Goal: Transaction & Acquisition: Purchase product/service

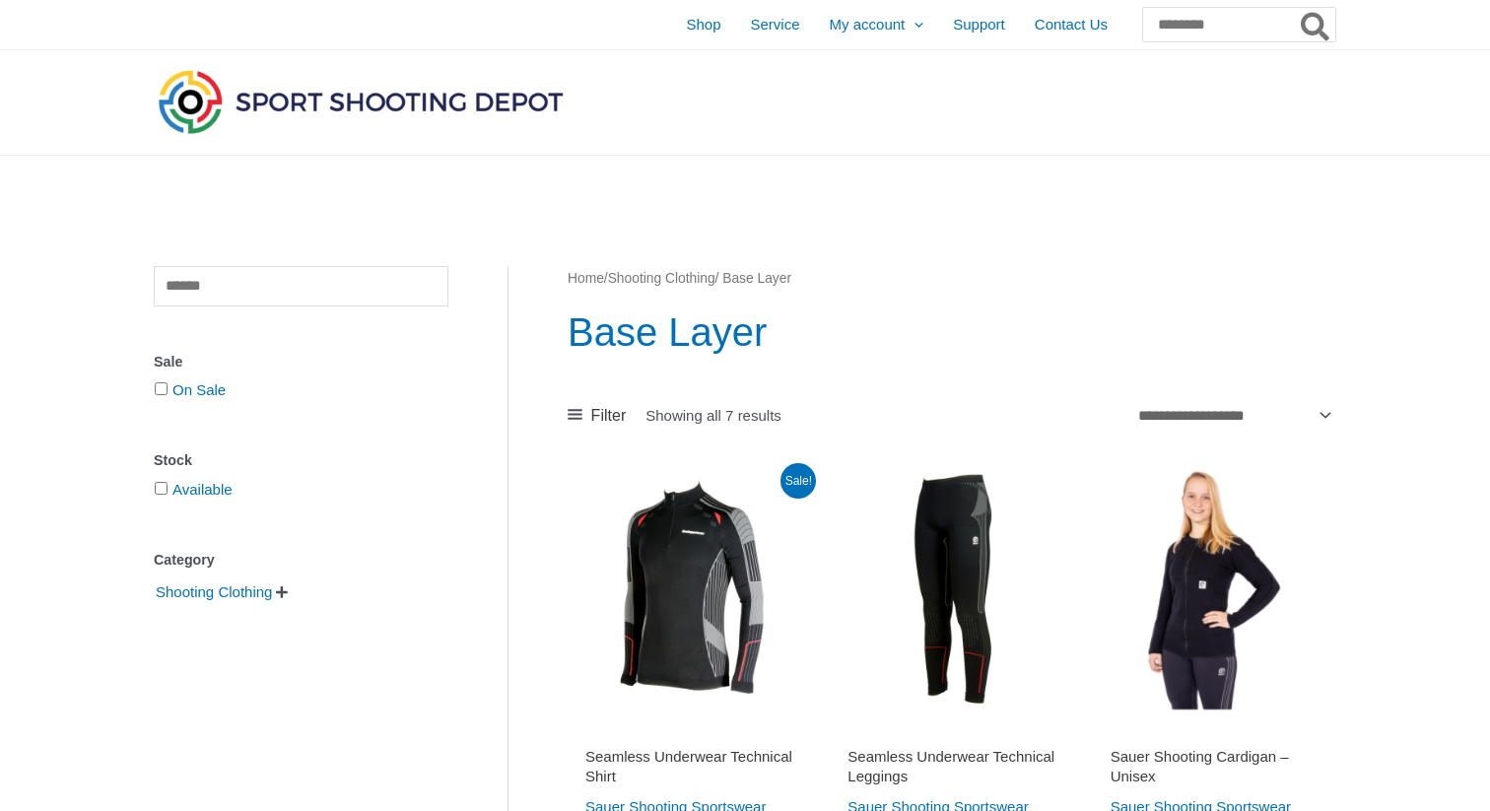
click at [671, 24] on link "Shop" at bounding box center [703, 24] width 64 height 49
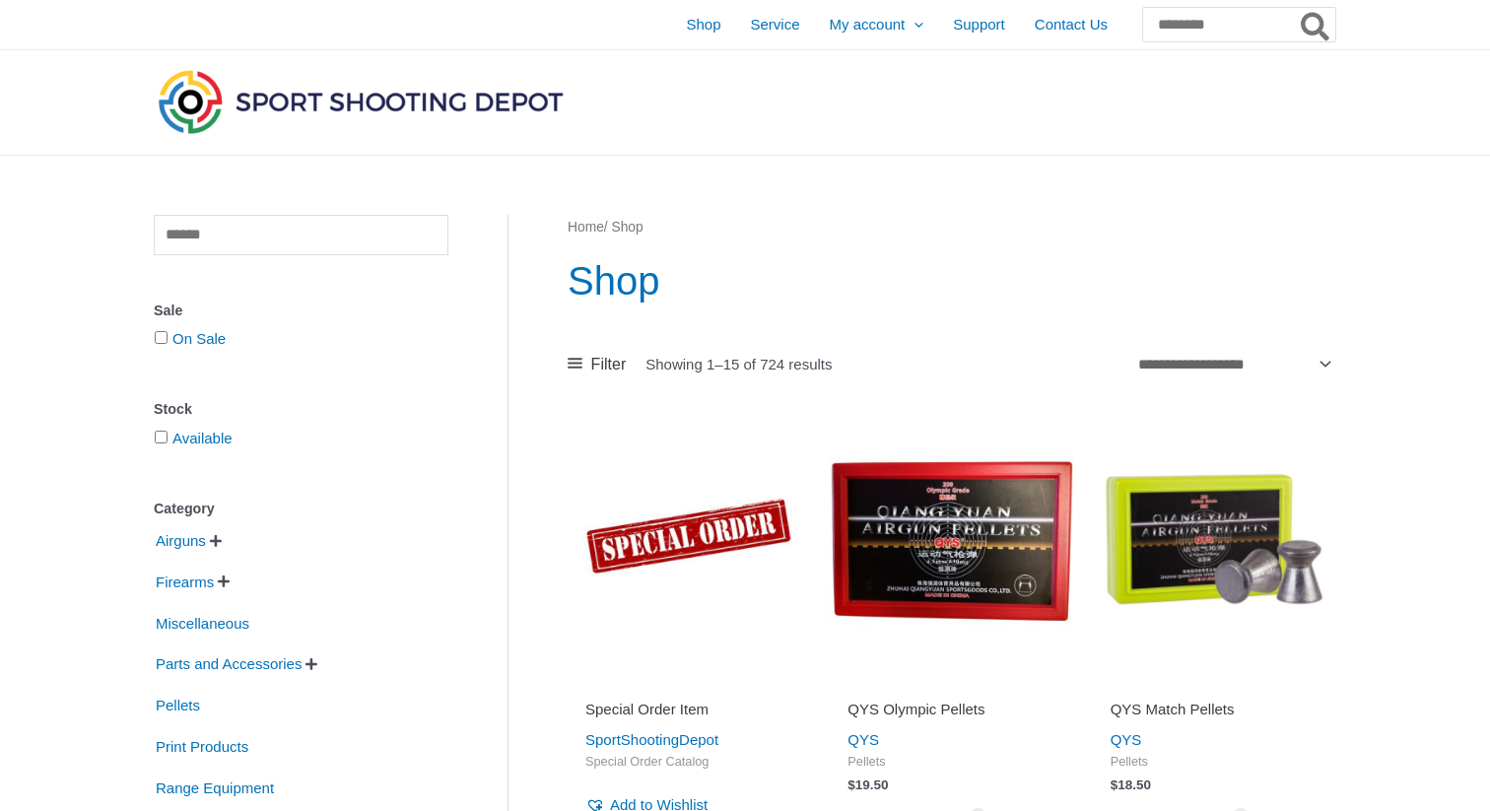
click at [549, 101] on img at bounding box center [361, 101] width 414 height 73
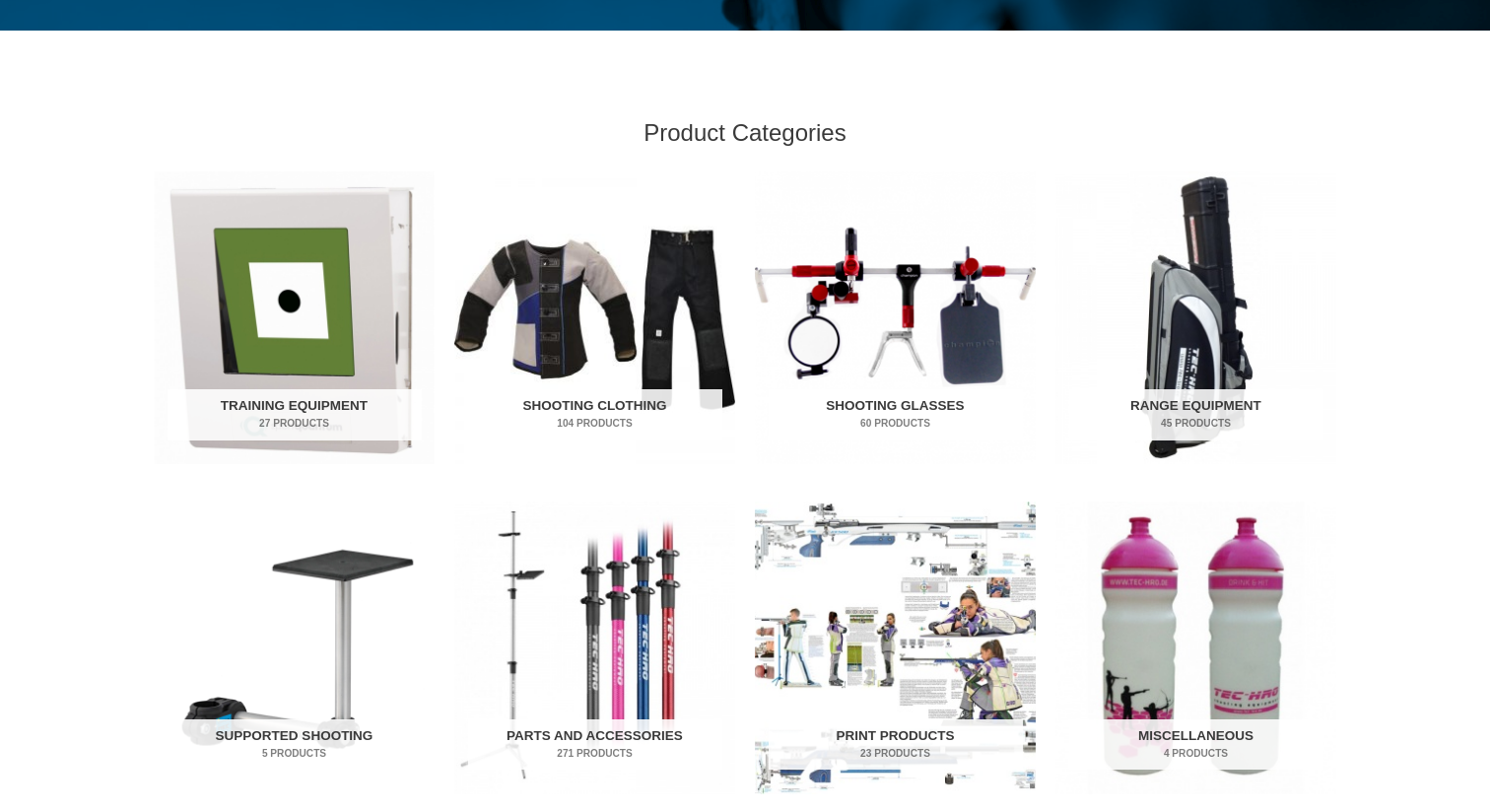
scroll to position [556, 0]
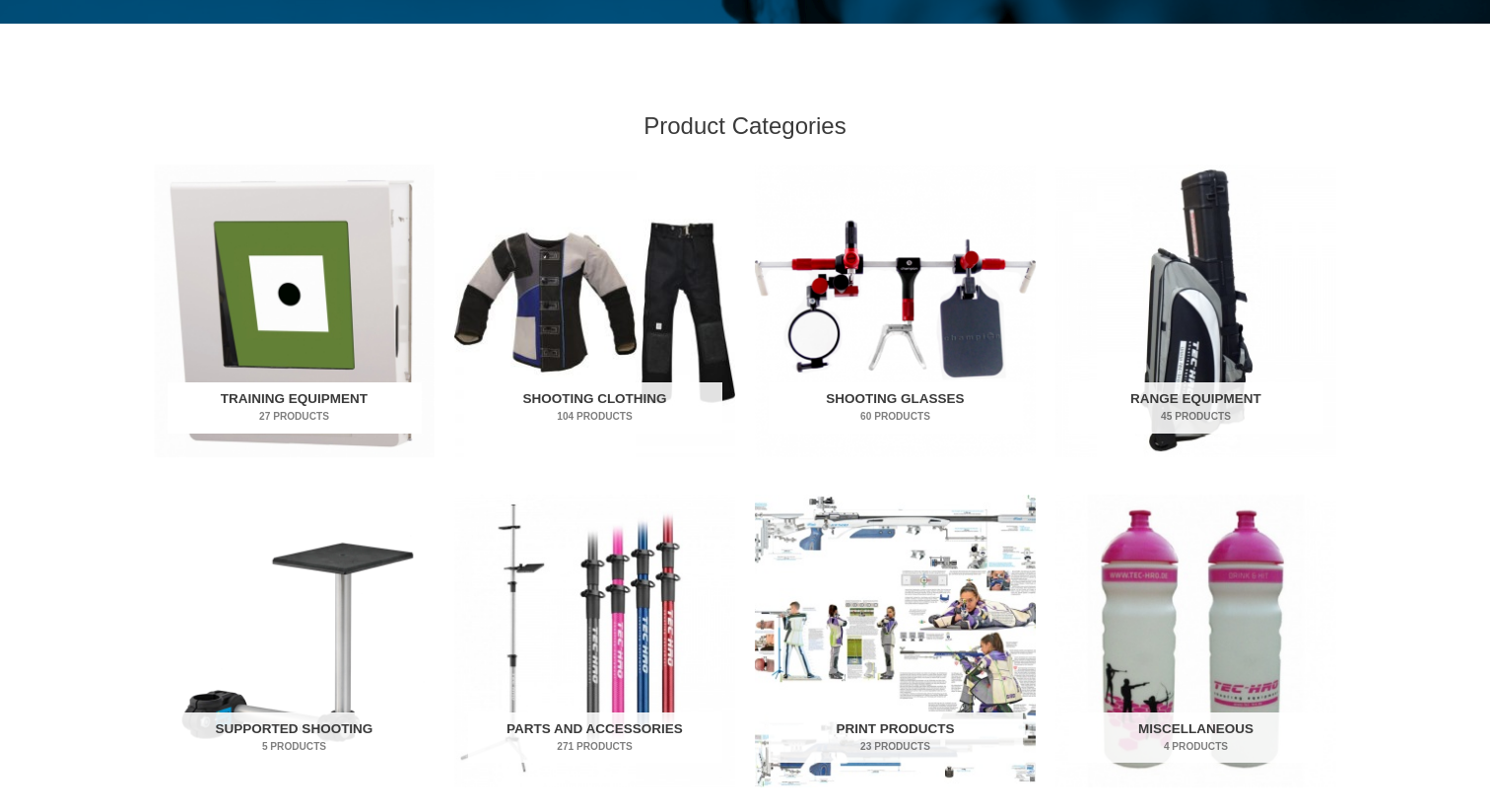
click at [369, 402] on h2 "Training Equipment 27 Products" at bounding box center [295, 407] width 254 height 51
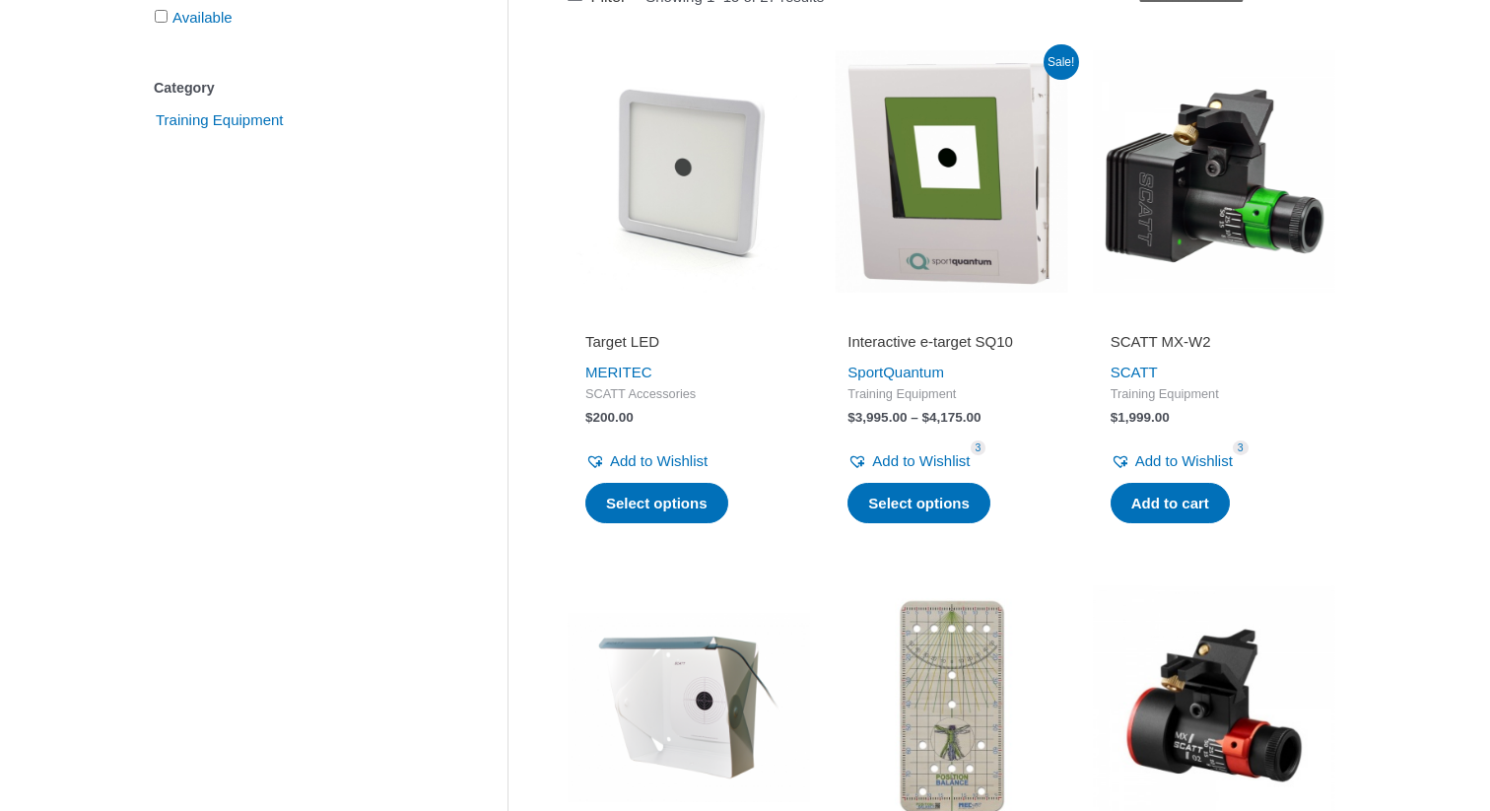
scroll to position [471, 0]
click at [729, 242] on img at bounding box center [689, 172] width 242 height 242
click at [955, 182] on img at bounding box center [951, 172] width 242 height 242
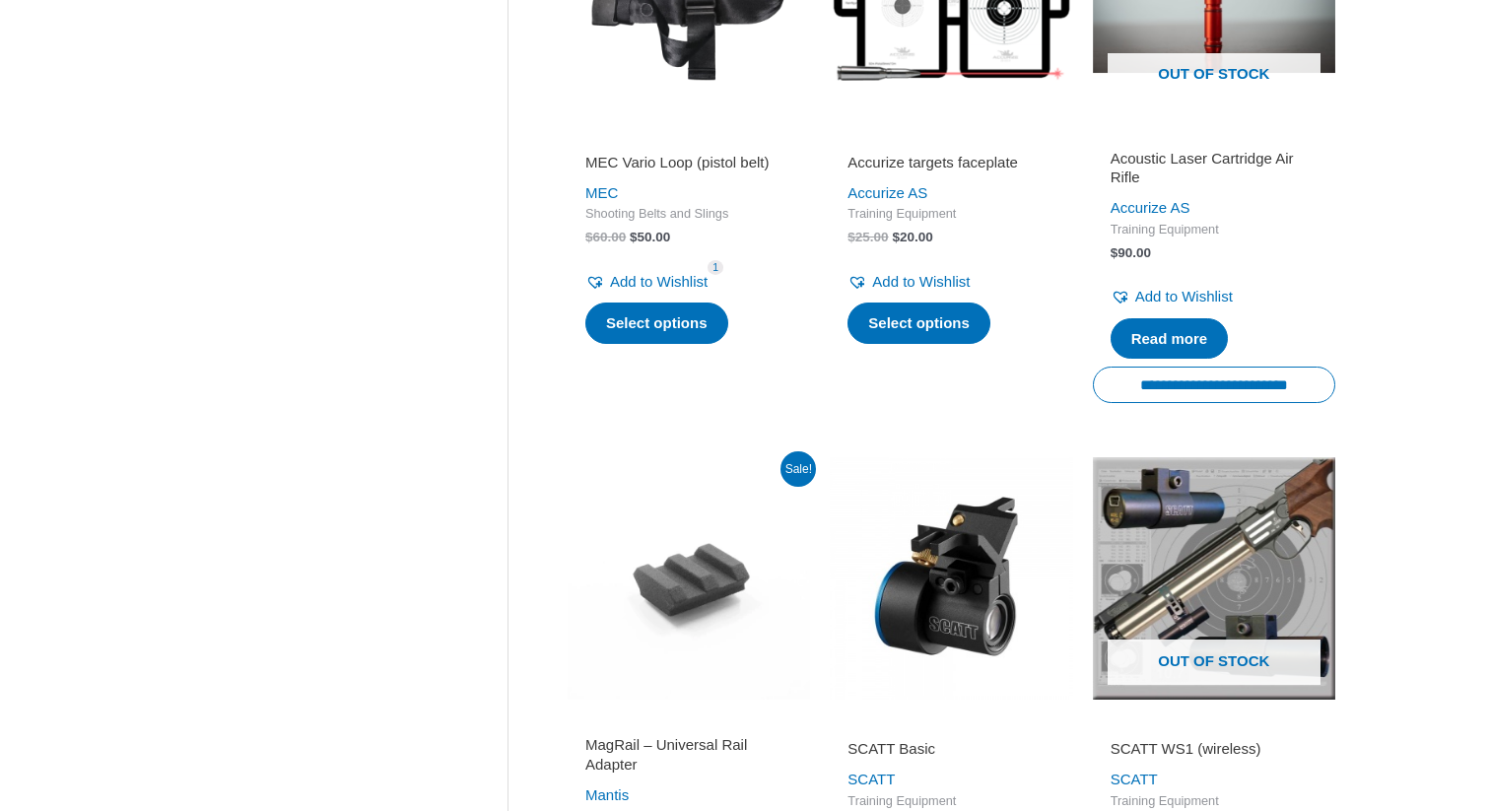
scroll to position [2725, 0]
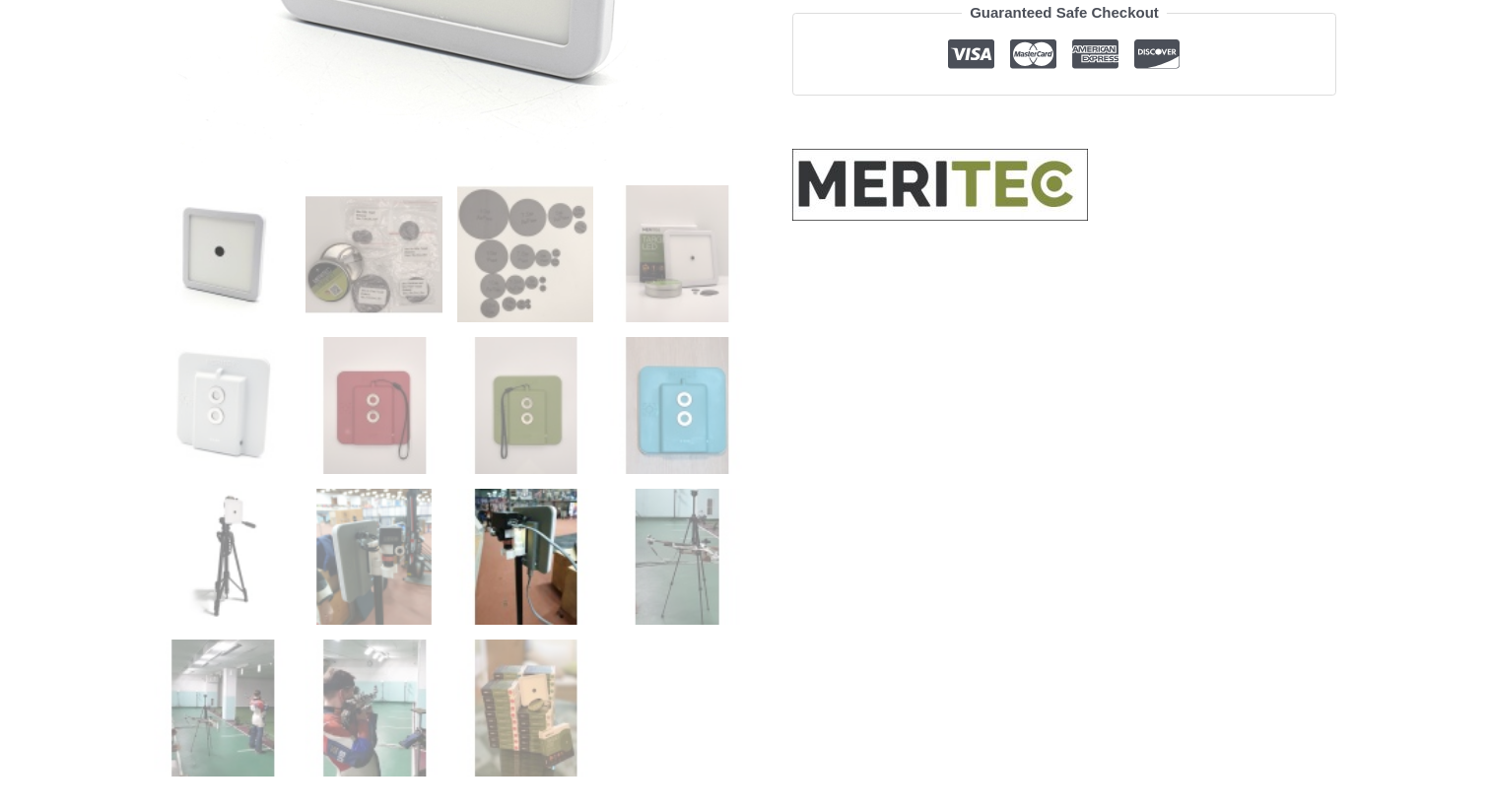
scroll to position [461, 0]
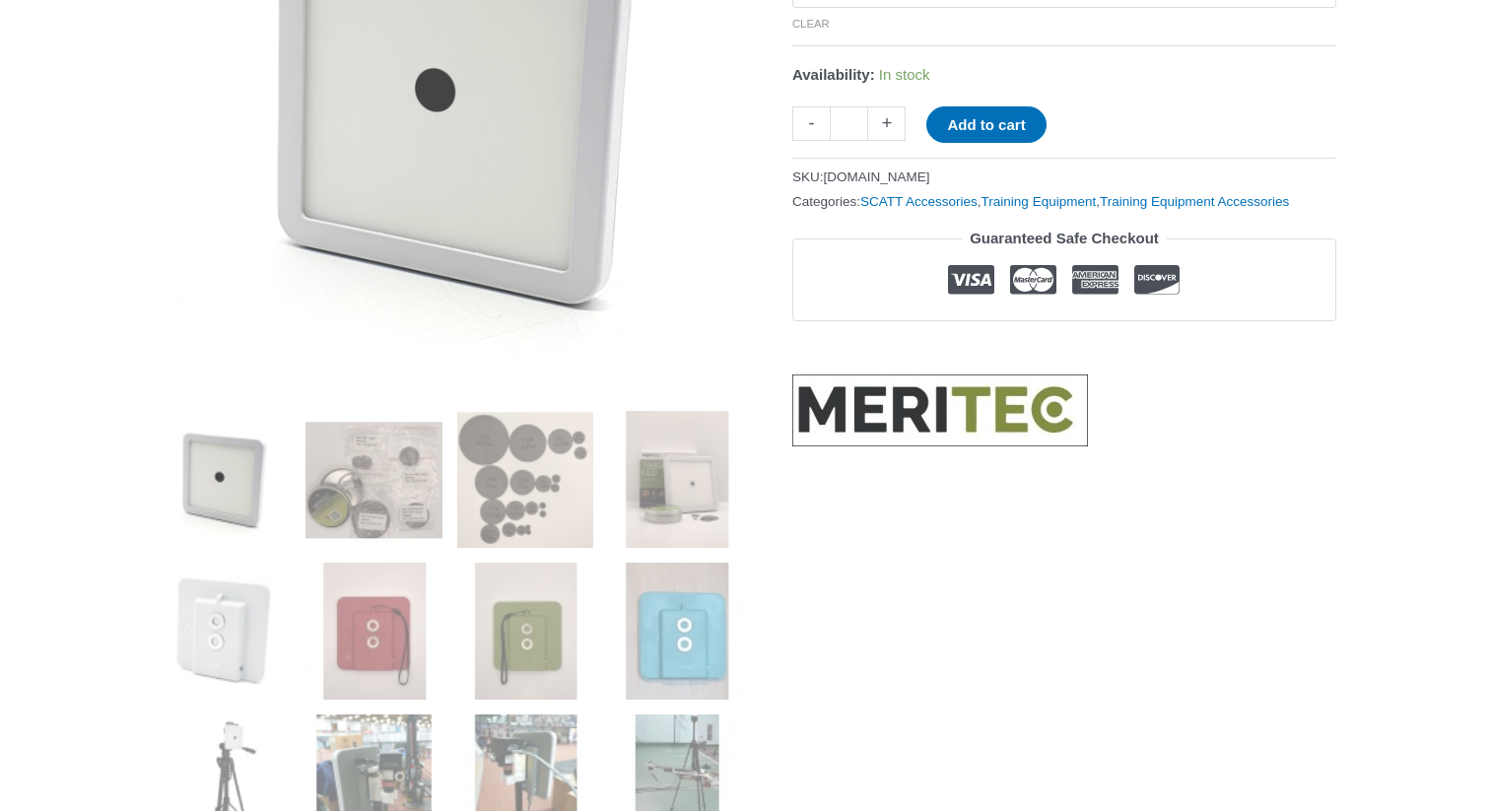
click at [242, 496] on img at bounding box center [222, 479] width 137 height 137
click at [296, 492] on ol at bounding box center [449, 714] width 591 height 606
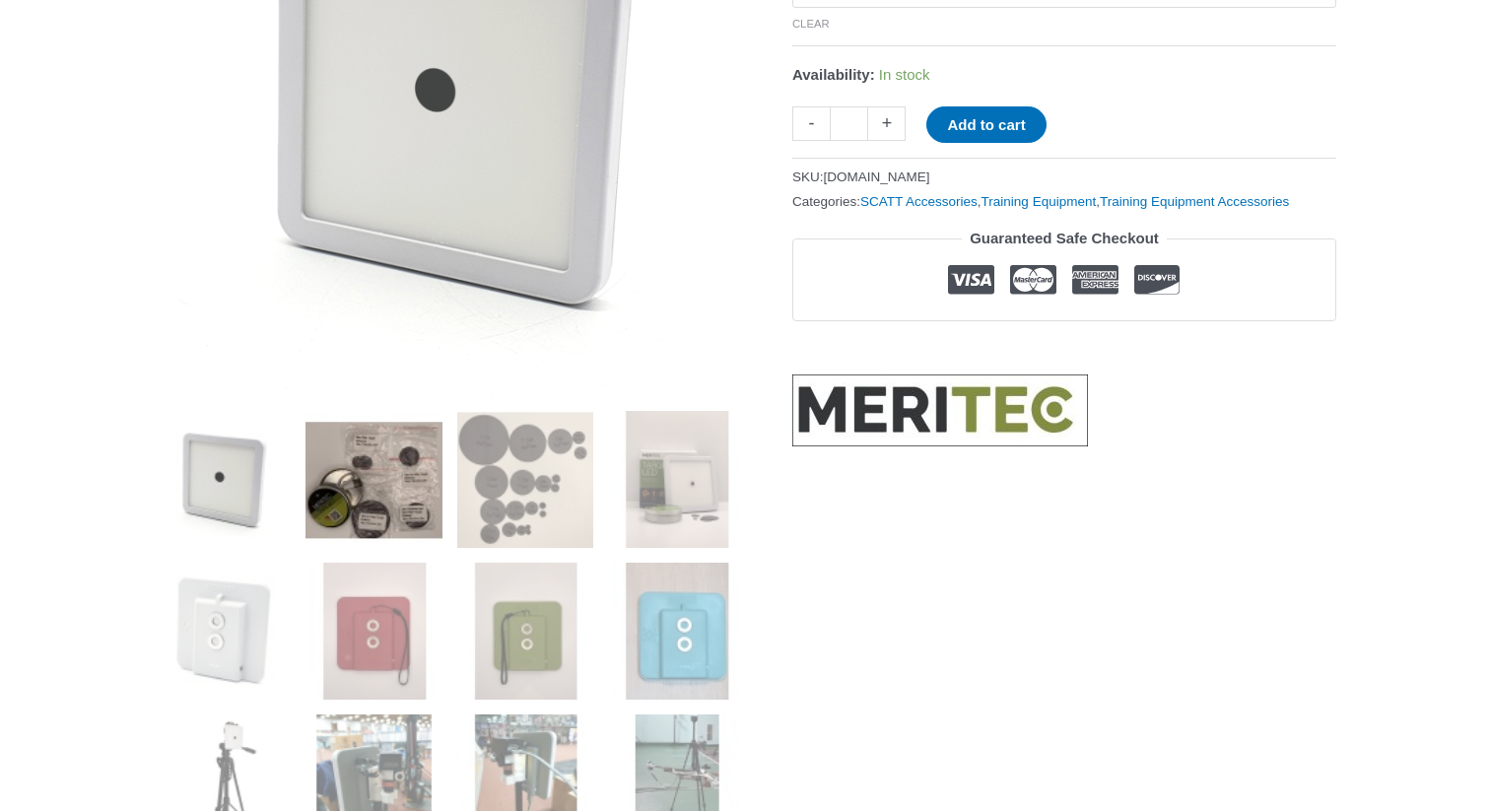
click at [368, 486] on img at bounding box center [373, 479] width 137 height 137
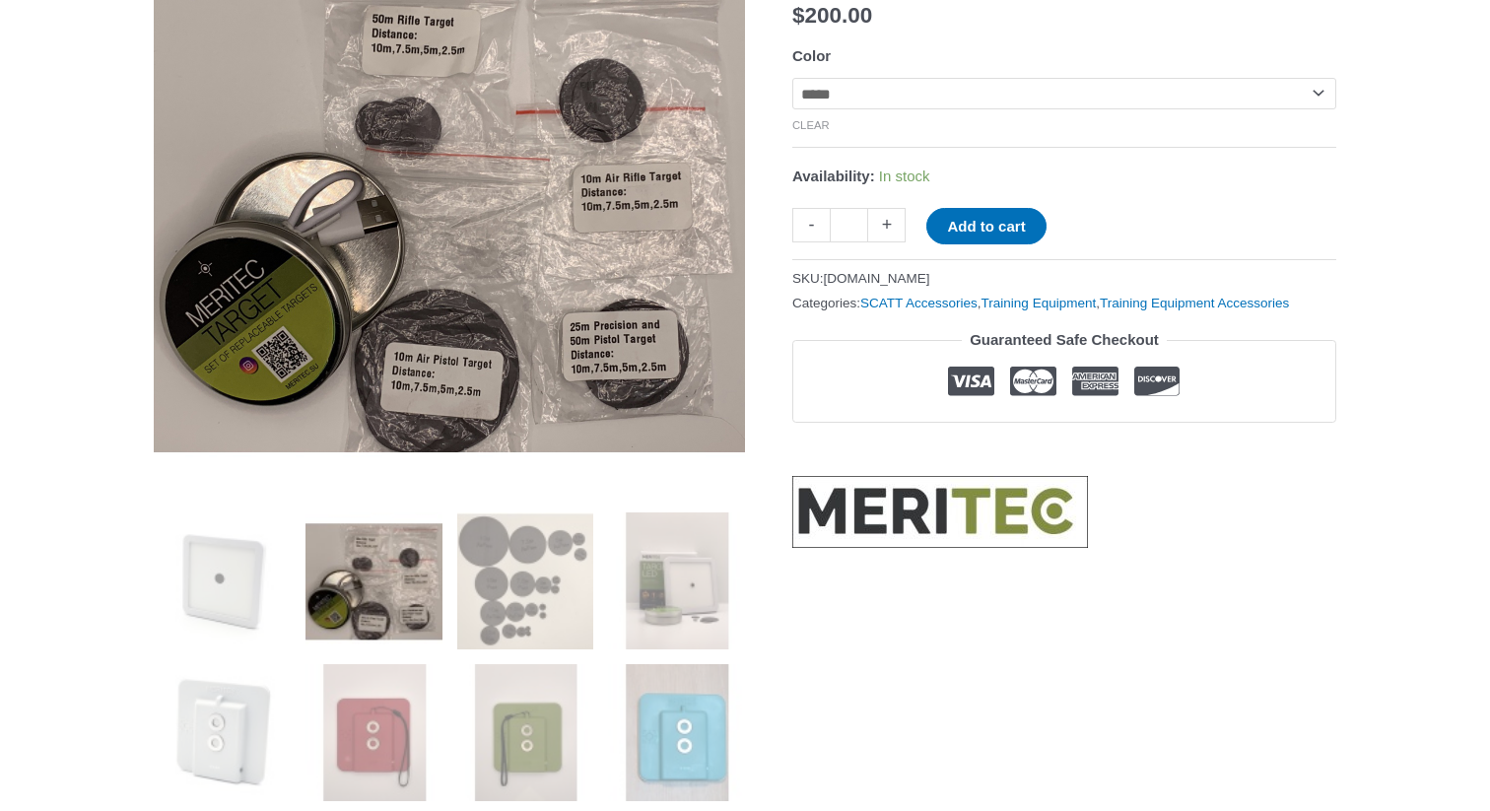
scroll to position [314, 0]
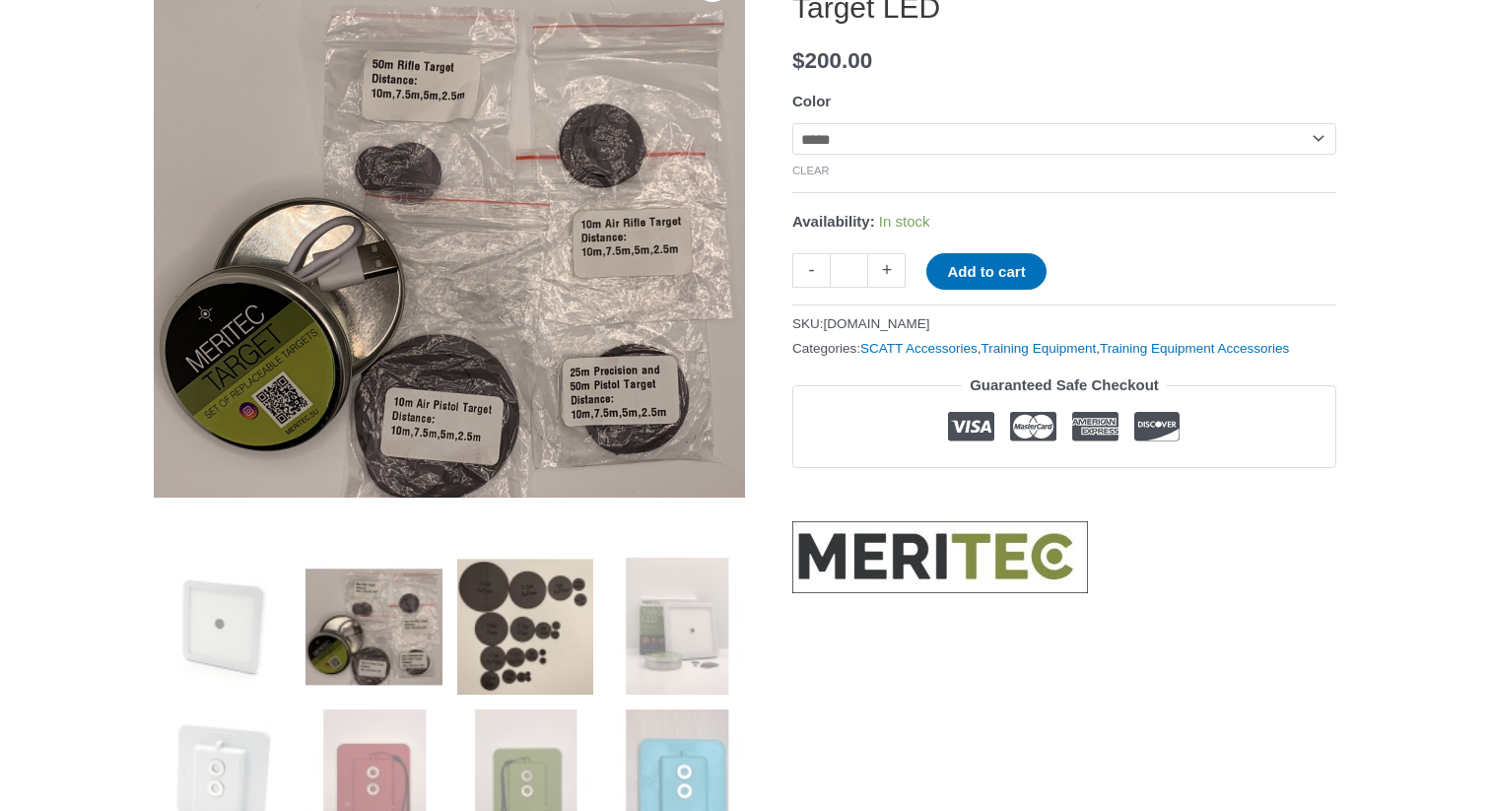
click at [511, 582] on img at bounding box center [525, 626] width 137 height 137
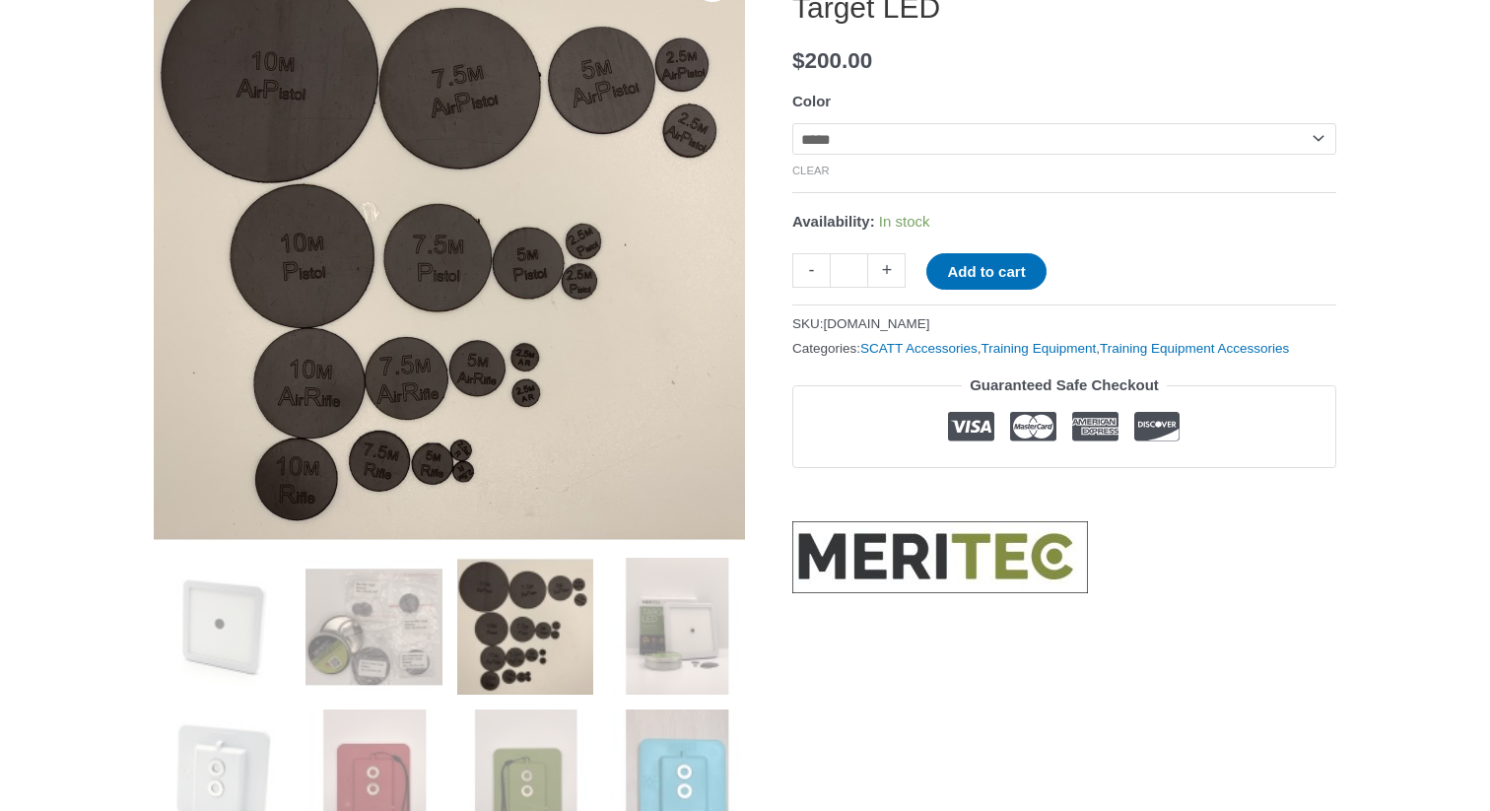
click at [644, 584] on img at bounding box center [676, 626] width 137 height 137
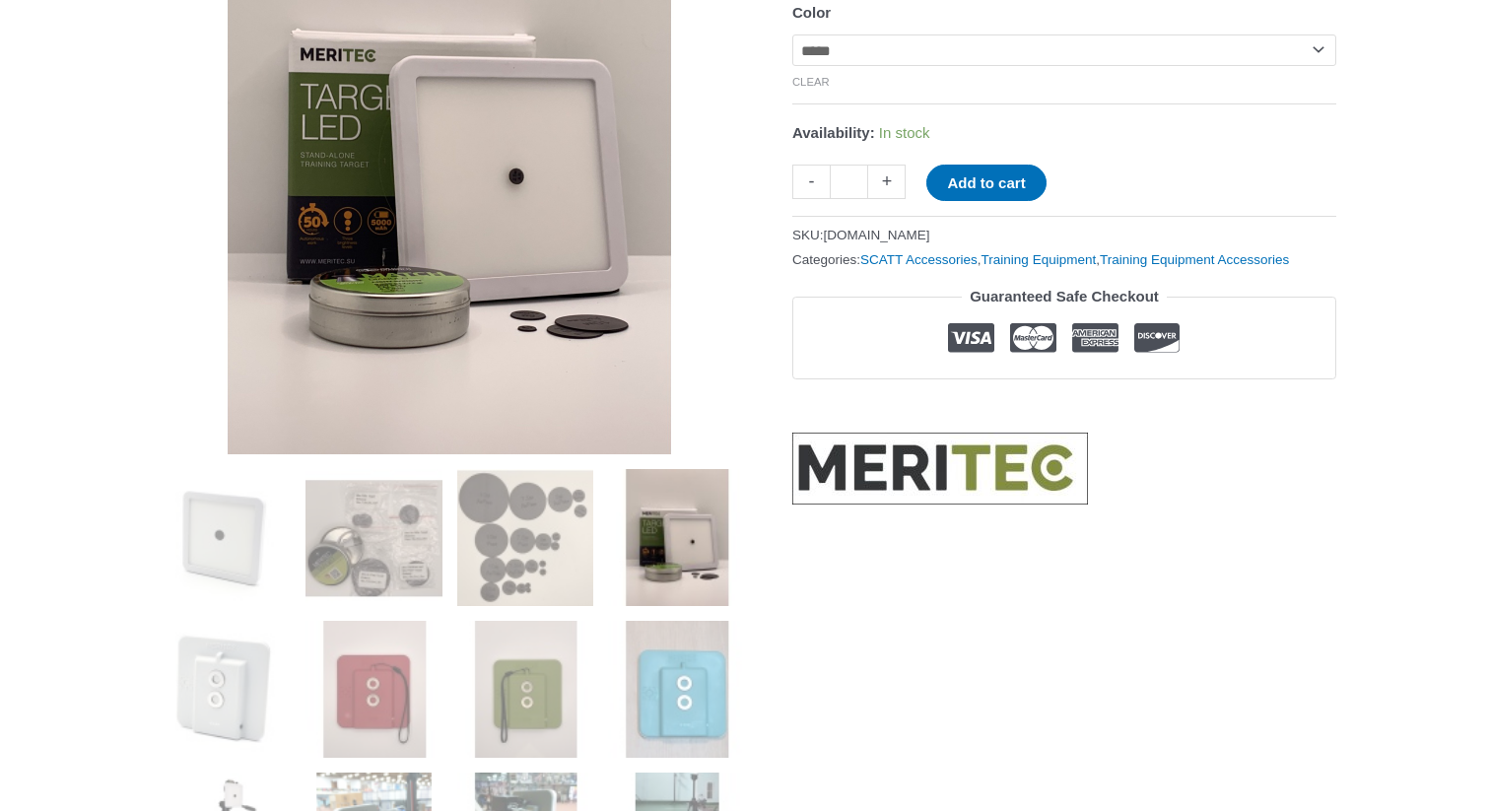
scroll to position [499, 0]
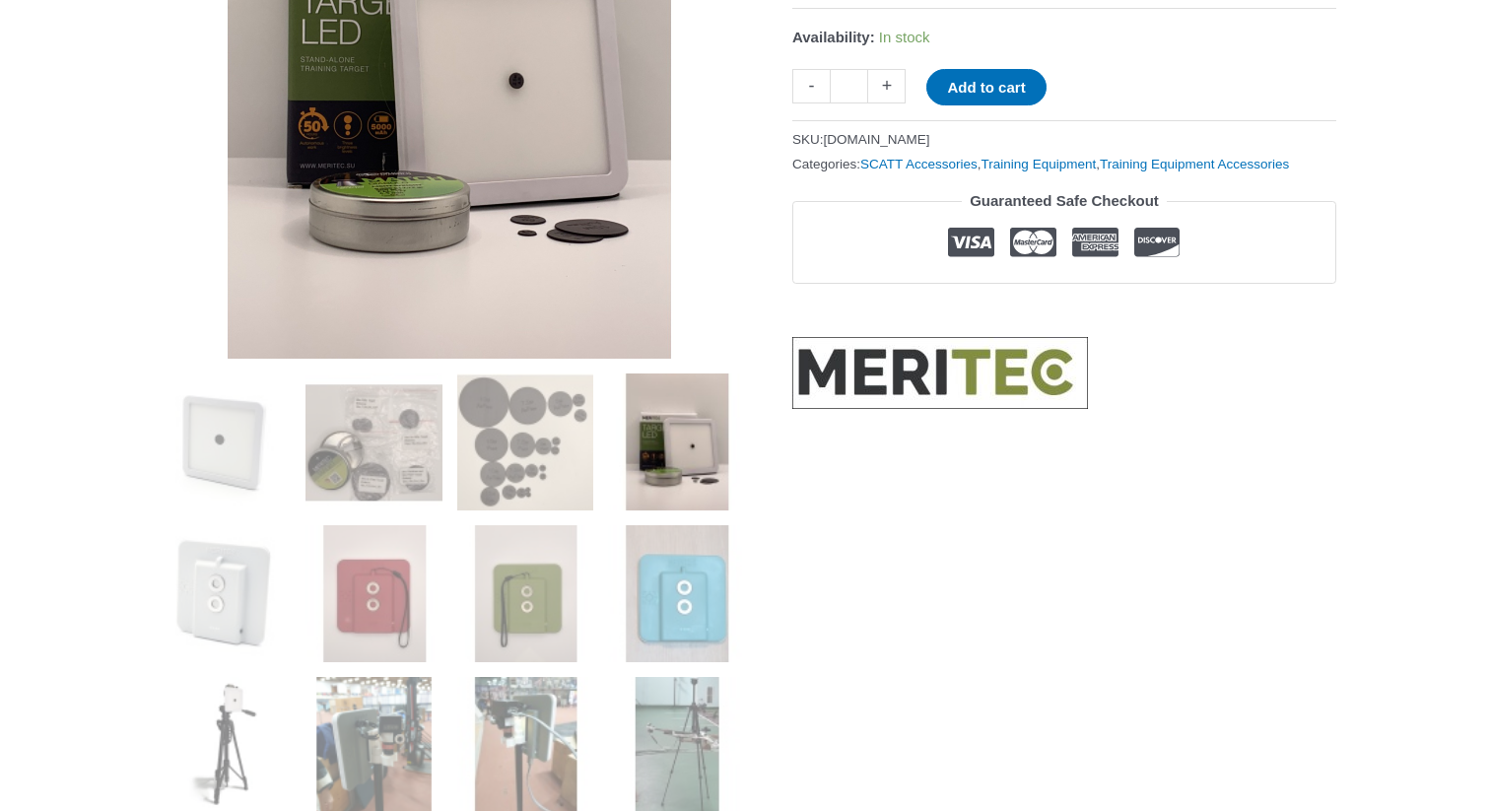
click at [644, 584] on img at bounding box center [676, 593] width 137 height 137
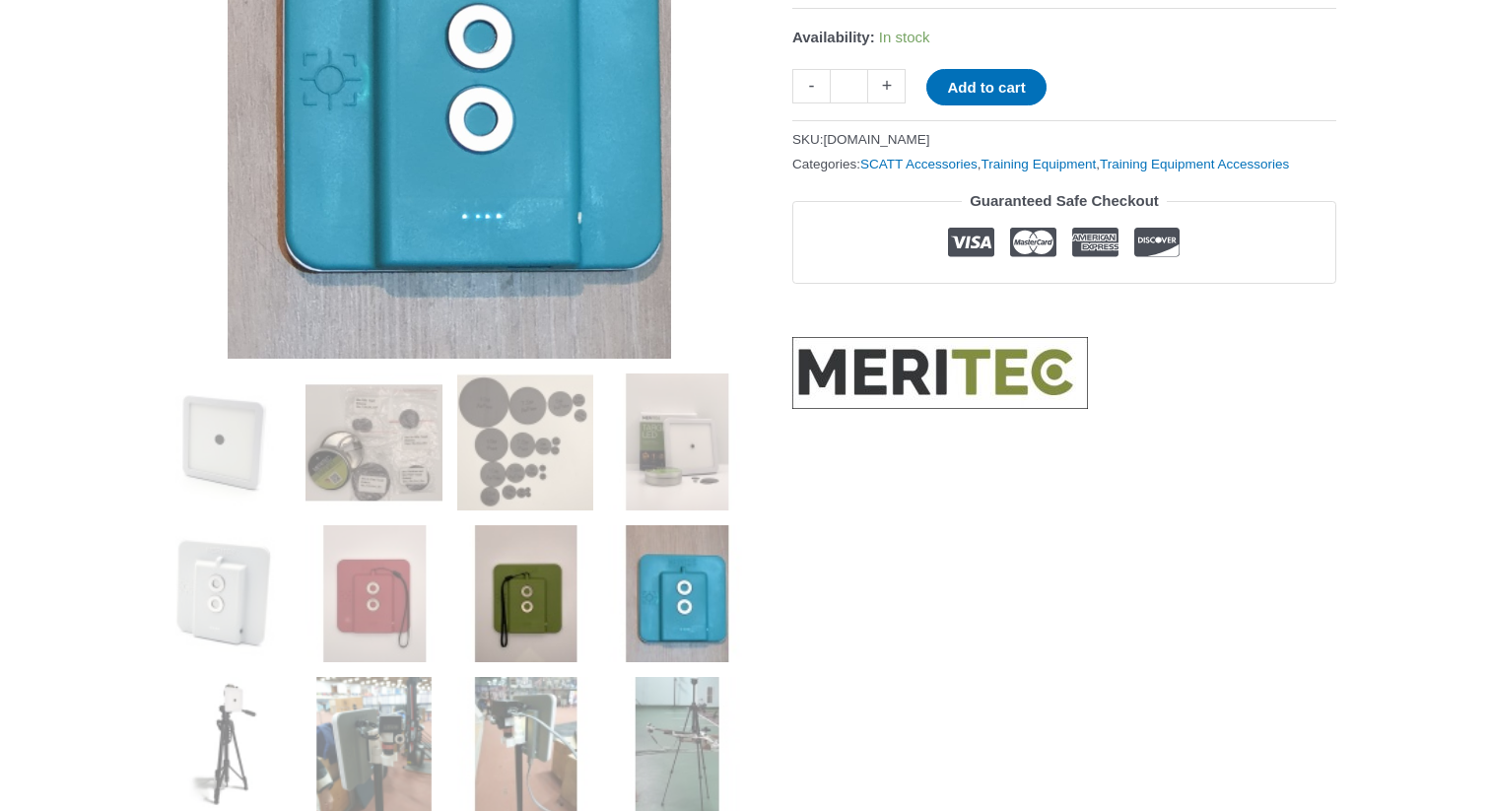
click at [570, 588] on img at bounding box center [525, 593] width 137 height 137
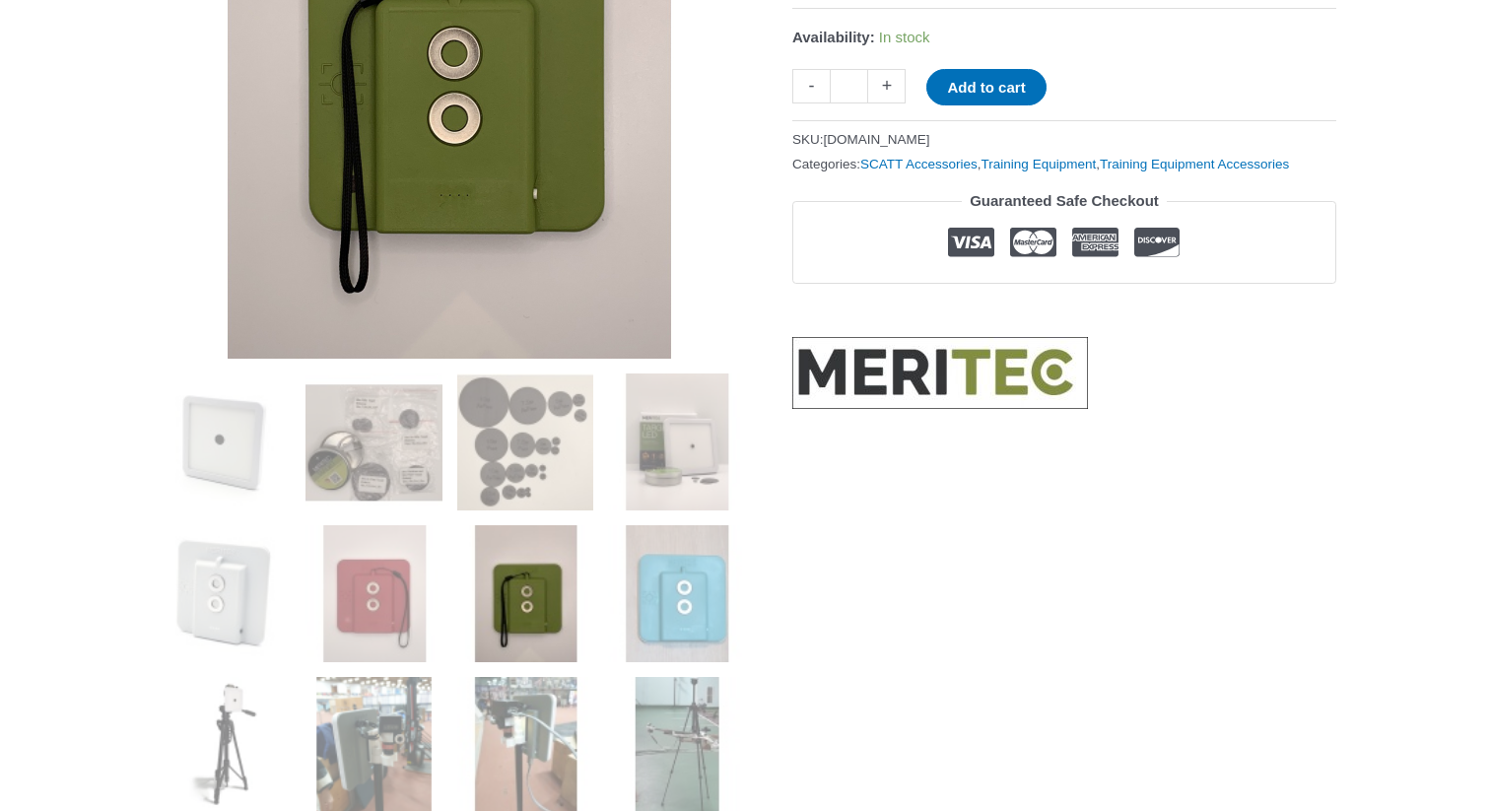
click at [469, 599] on img at bounding box center [525, 593] width 137 height 137
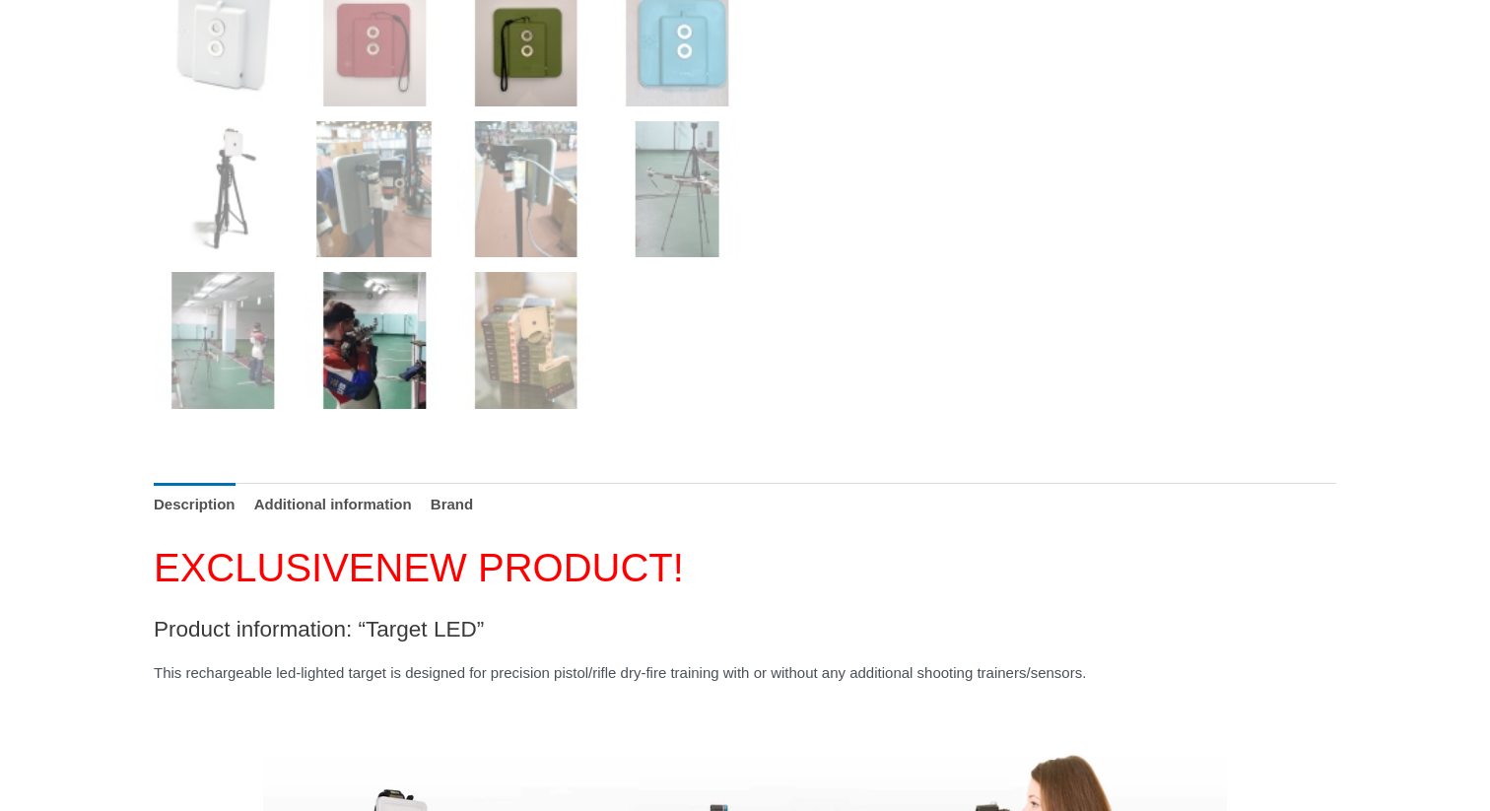
click at [425, 396] on img at bounding box center [373, 340] width 137 height 137
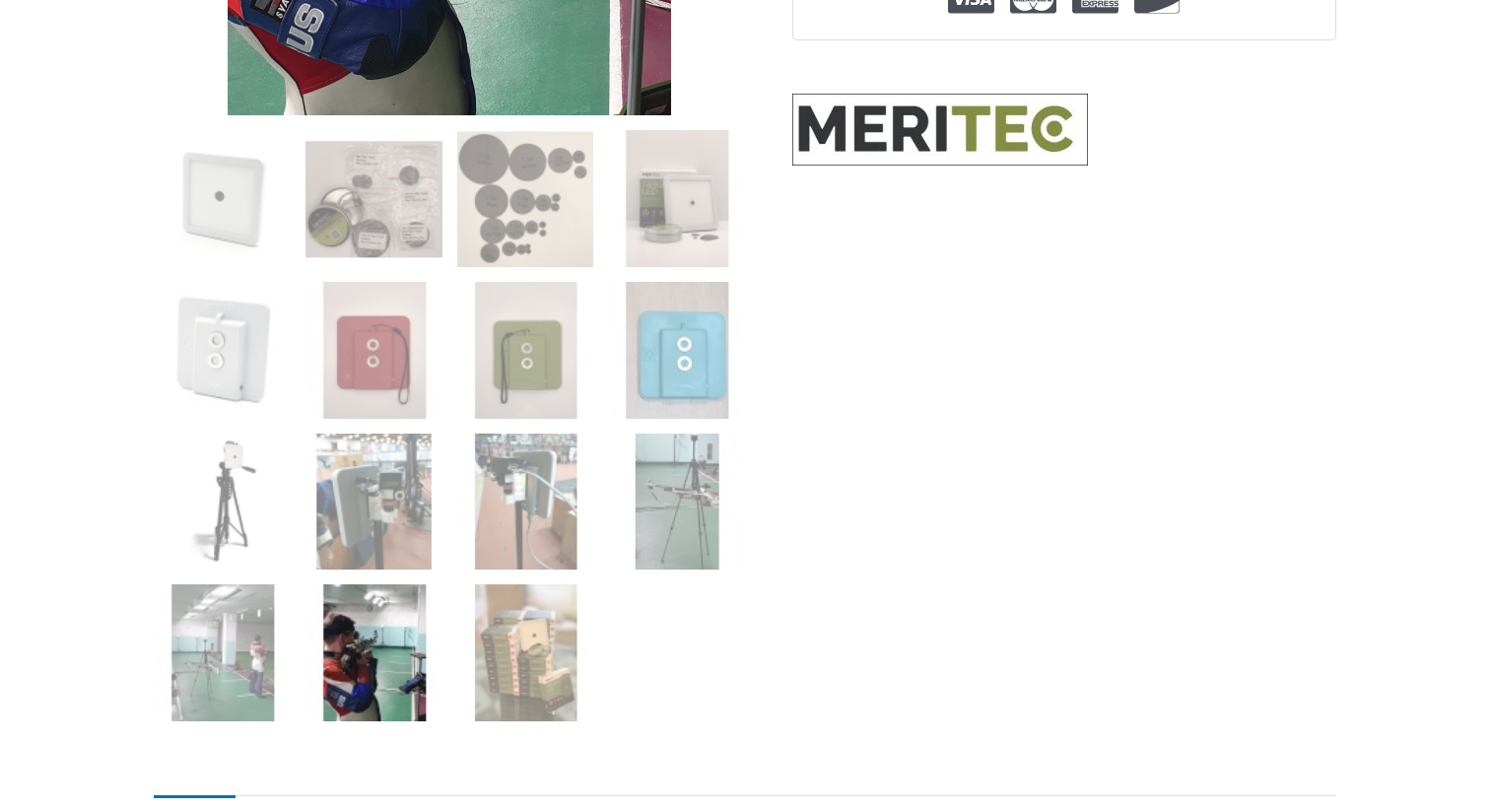
scroll to position [1037, 0]
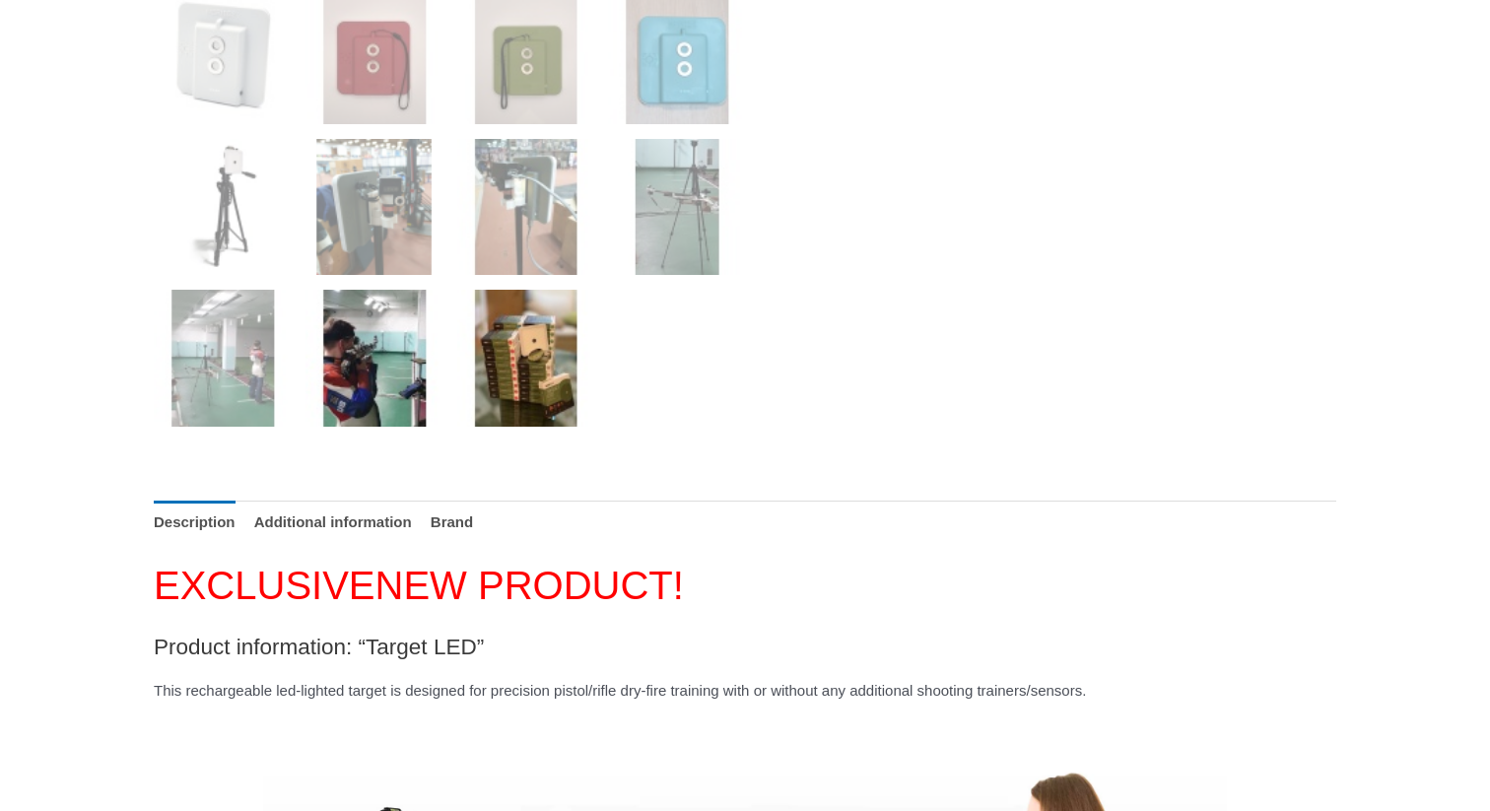
click at [533, 371] on img at bounding box center [525, 358] width 137 height 137
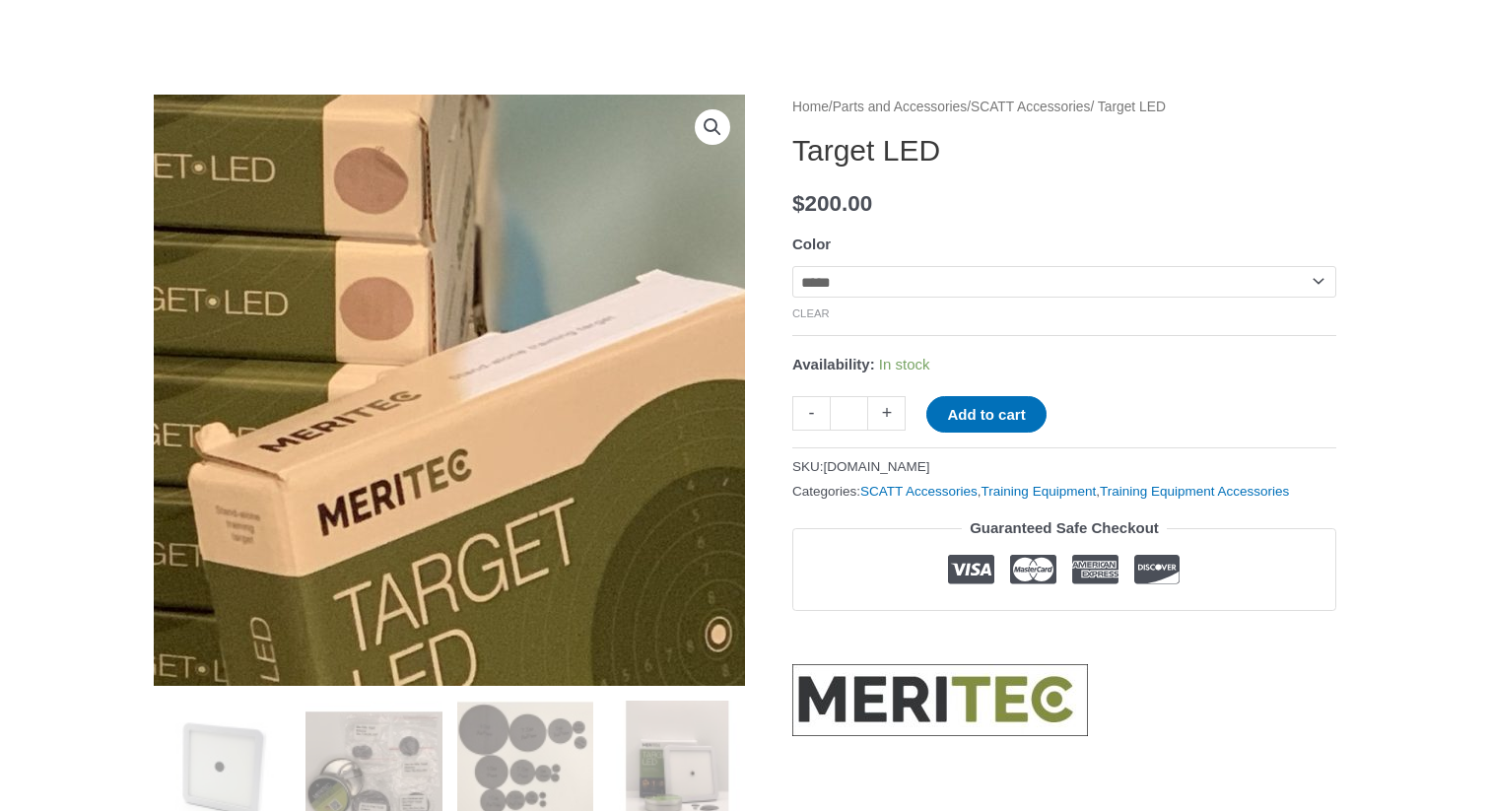
scroll to position [160, 0]
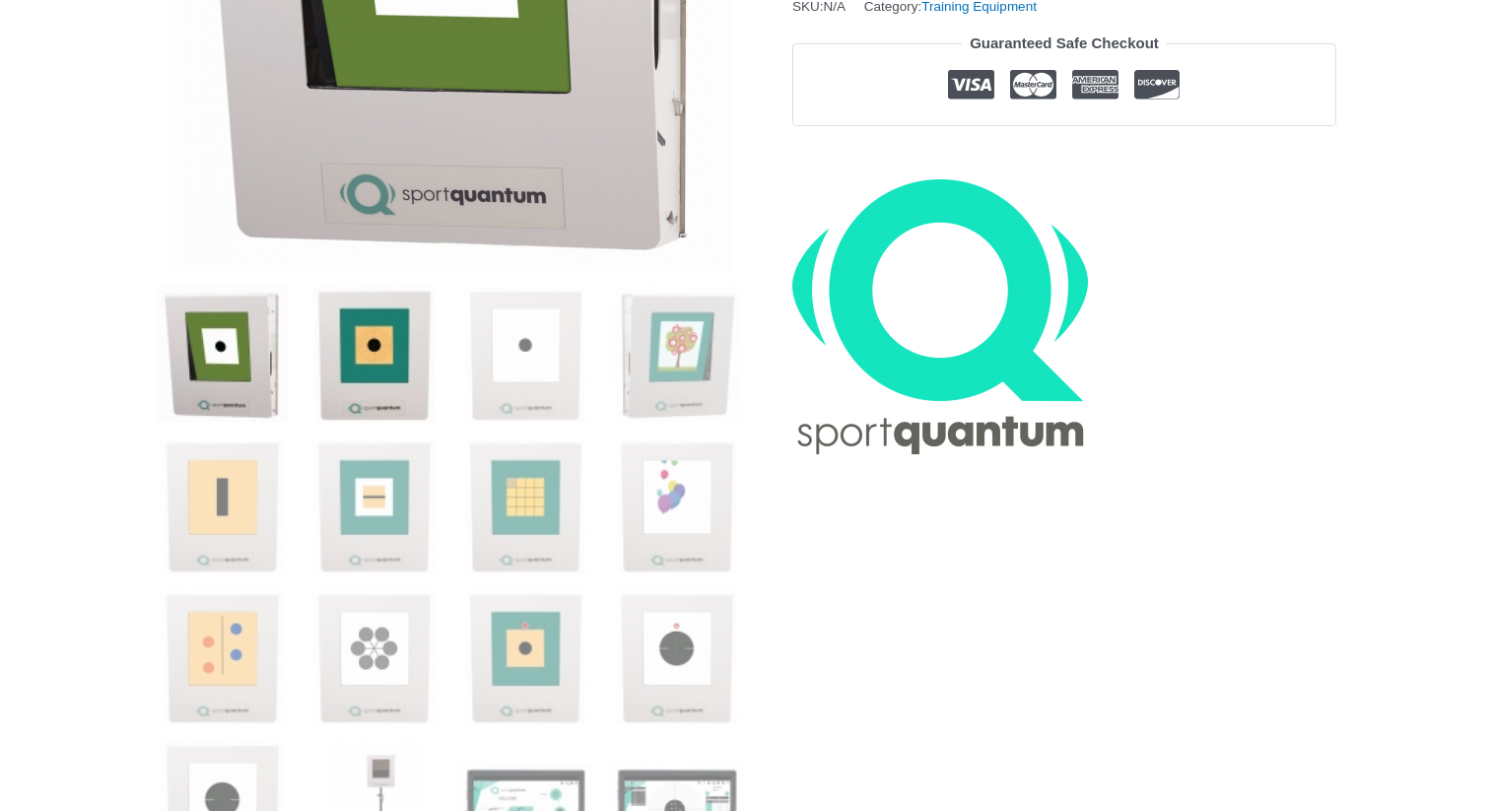
scroll to position [584, 0]
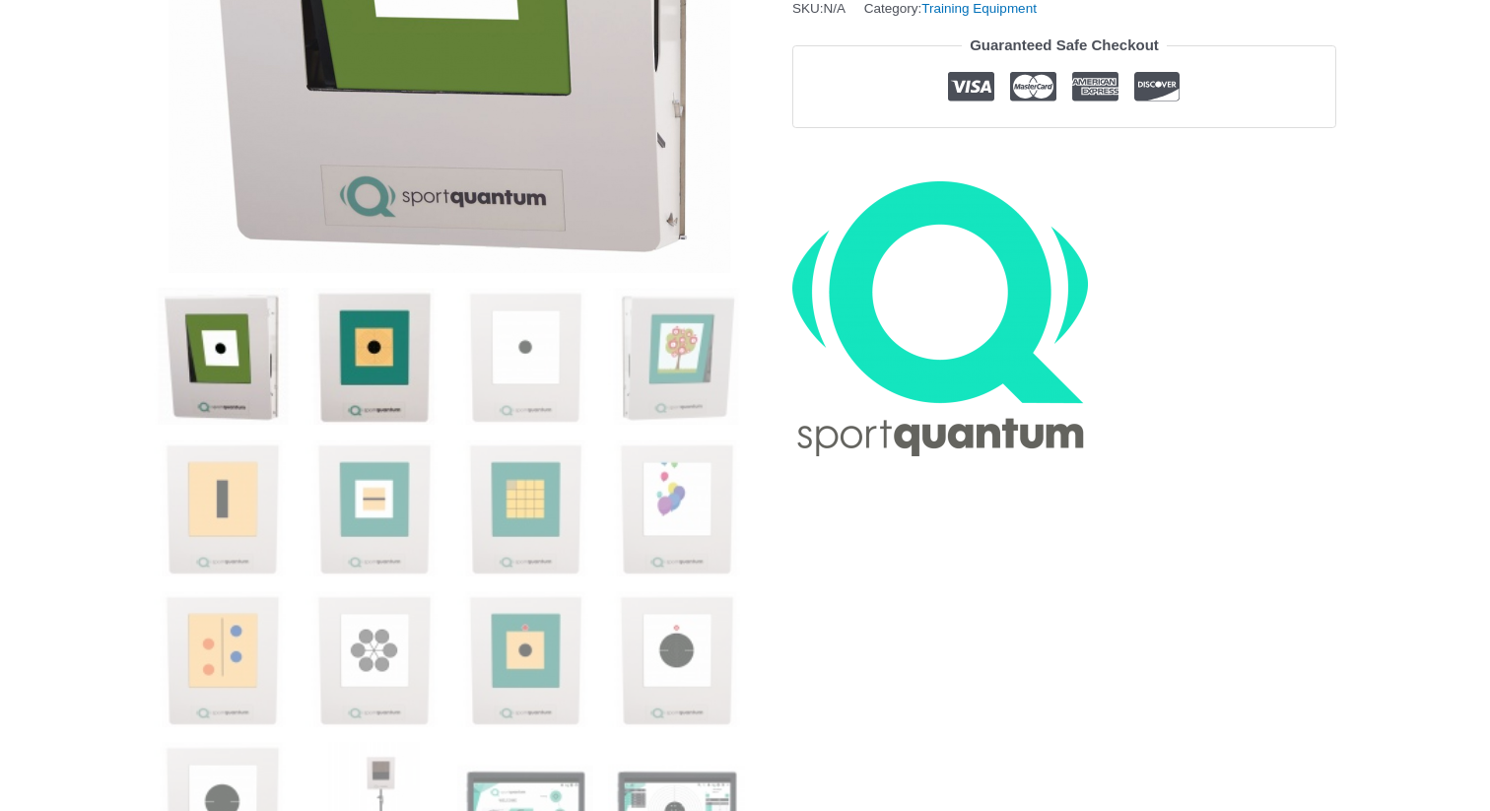
click at [385, 329] on img at bounding box center [373, 356] width 137 height 137
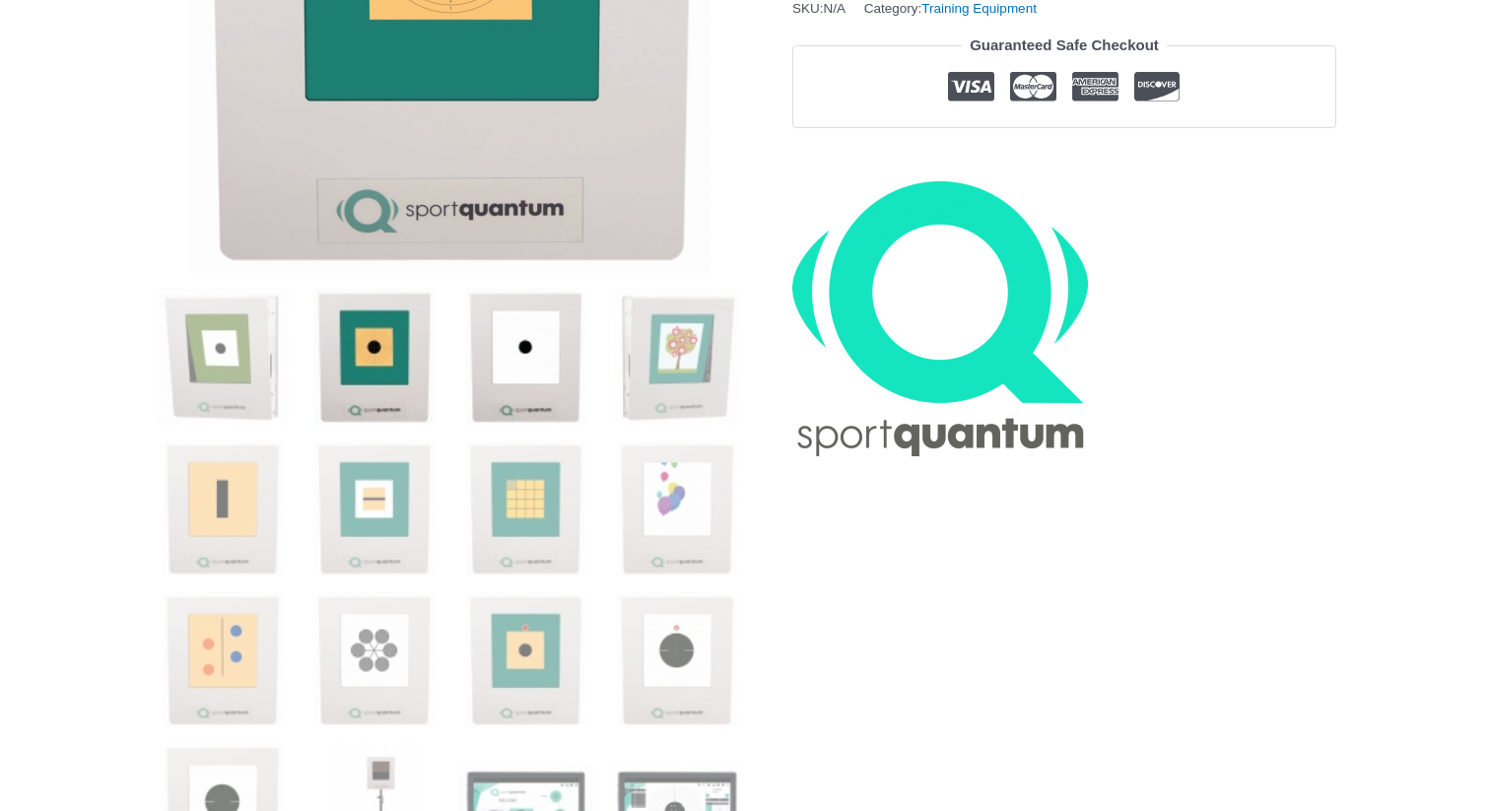
click at [497, 338] on img at bounding box center [525, 356] width 137 height 137
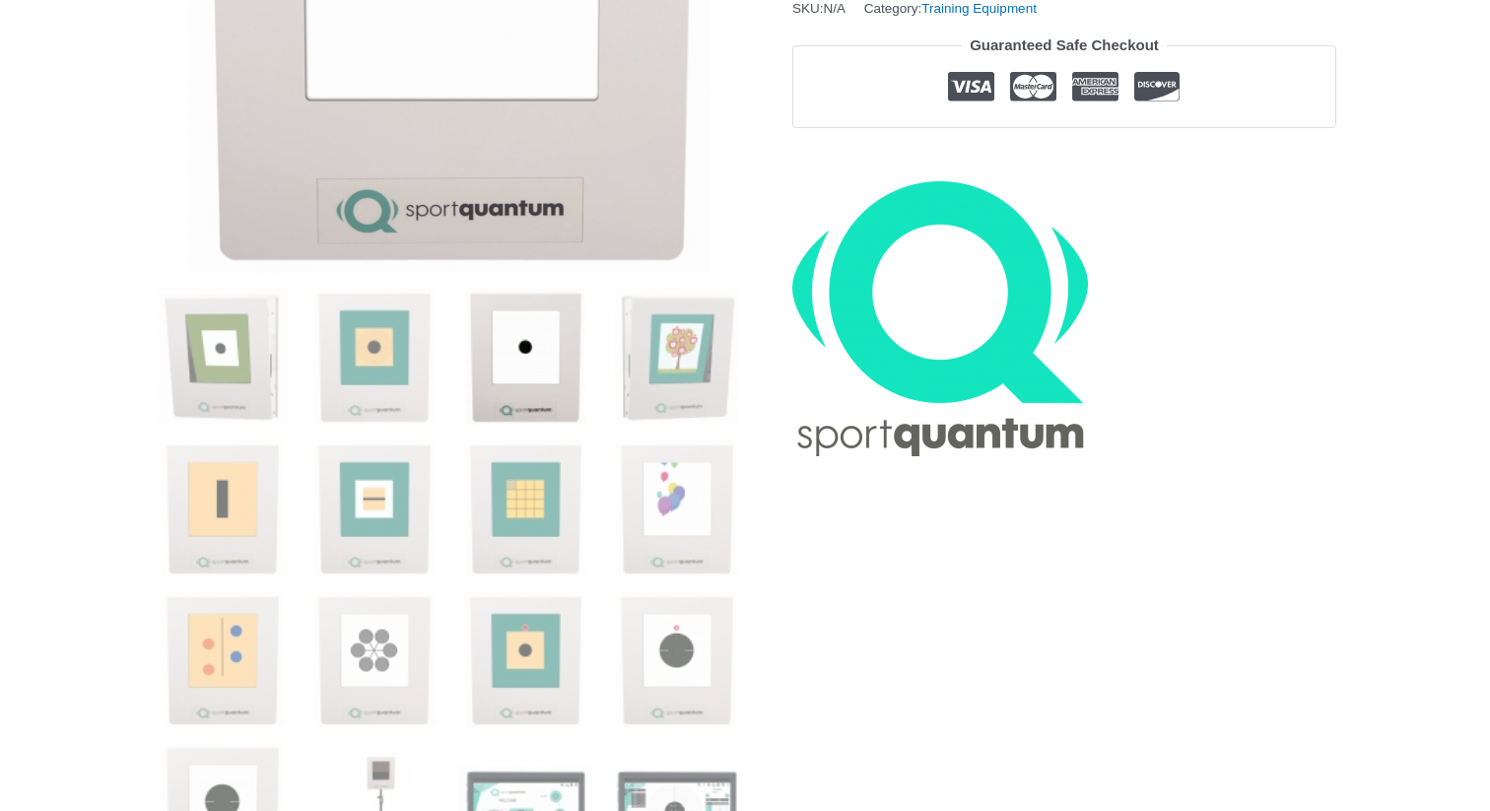
scroll to position [236, 0]
